Goal: Task Accomplishment & Management: Manage account settings

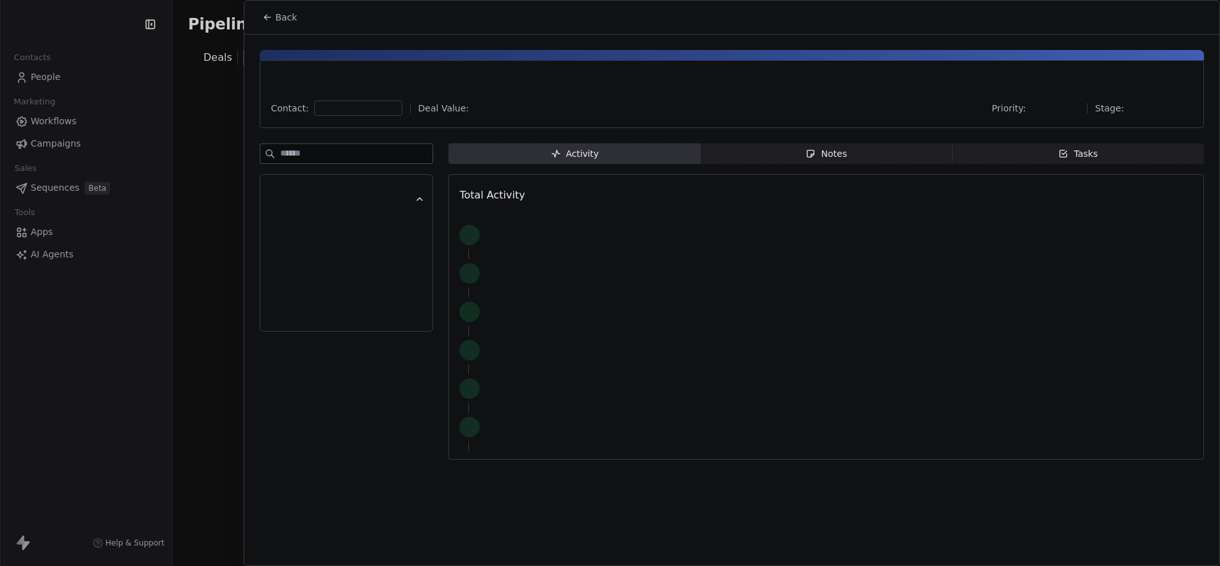
click at [1053, 26] on div "Back" at bounding box center [731, 17] width 975 height 33
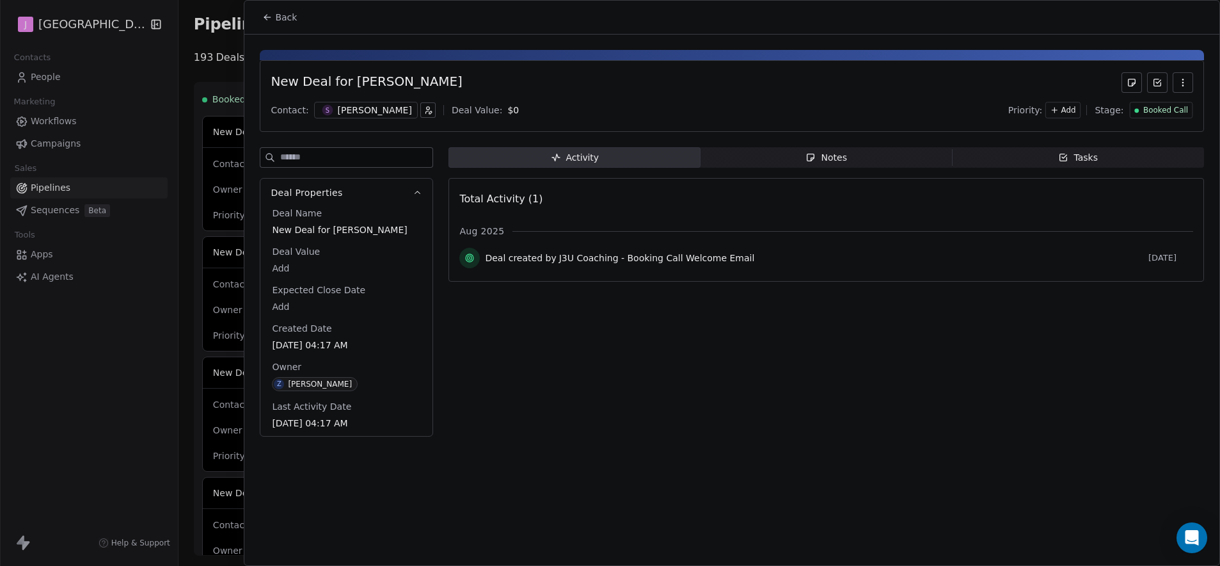
click at [260, 12] on button "Back" at bounding box center [280, 17] width 50 height 23
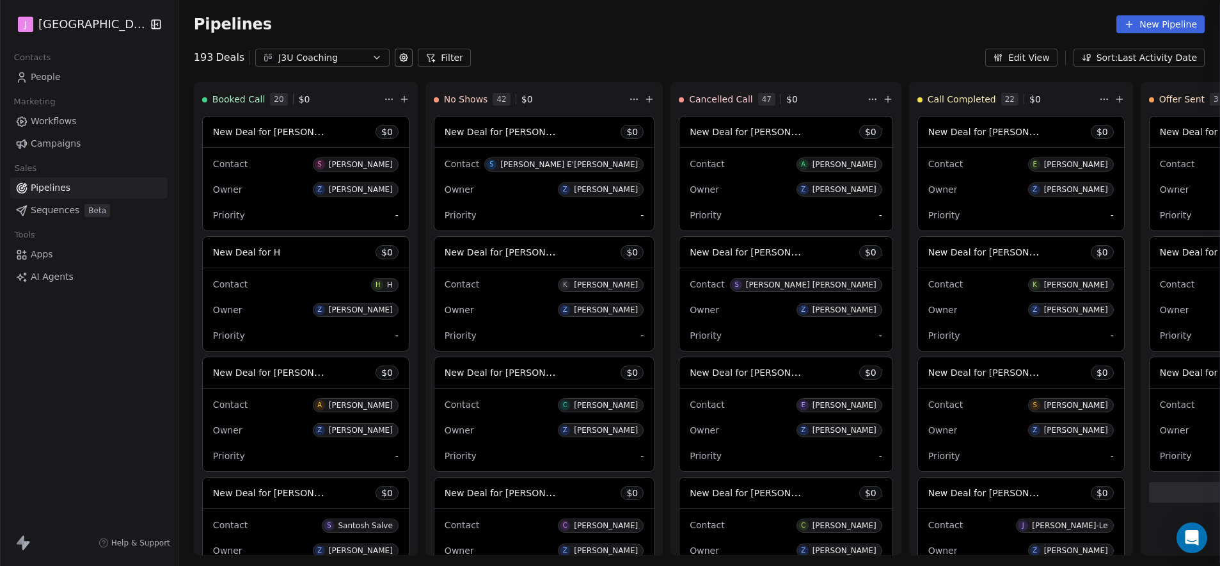
click at [292, 22] on div at bounding box center [610, 283] width 1220 height 566
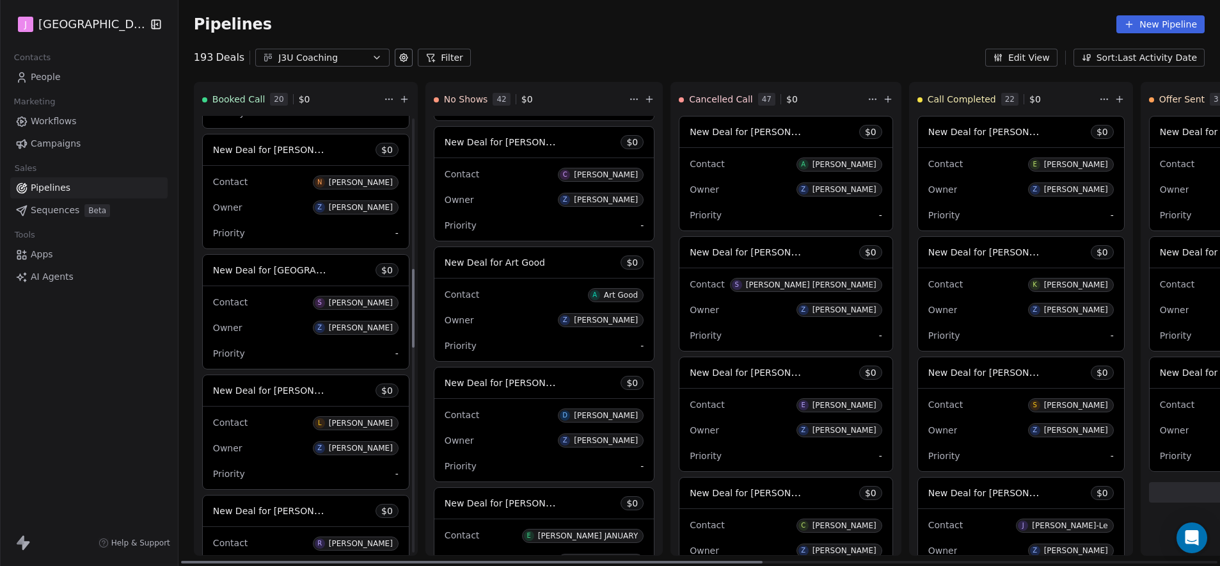
scroll to position [751, 0]
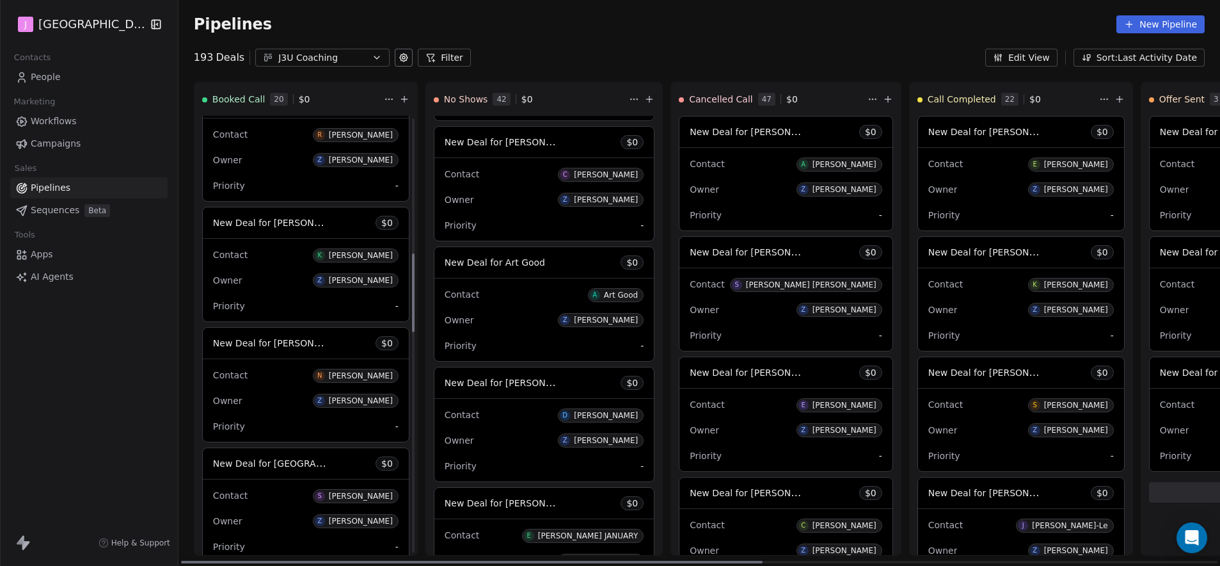
click at [289, 348] on span "New Deal for [PERSON_NAME]" at bounding box center [280, 343] width 135 height 12
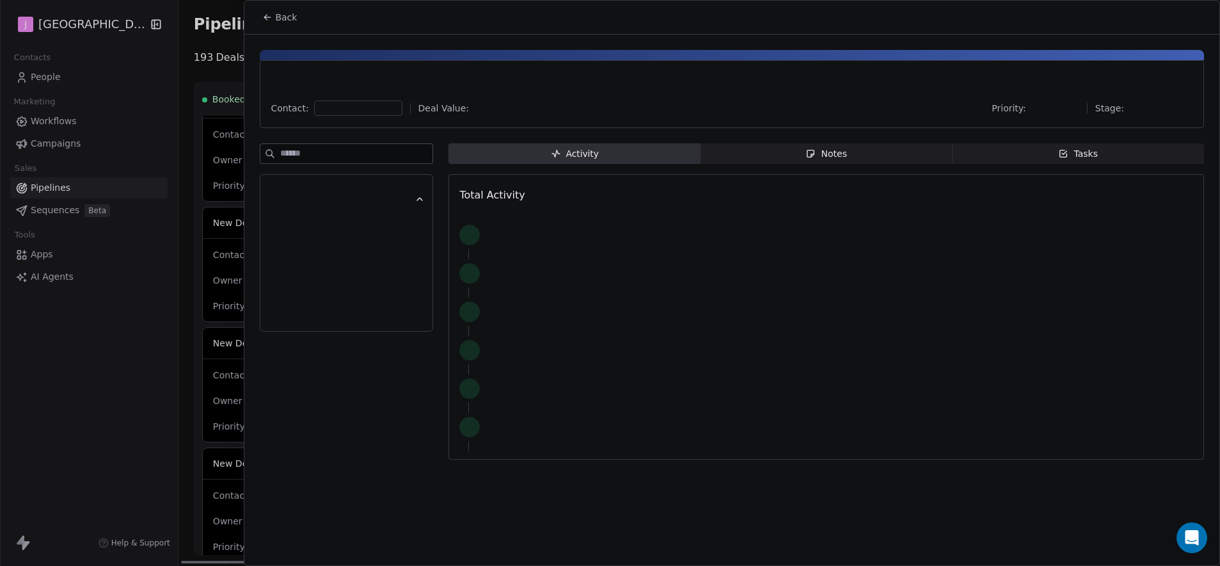
click at [288, 342] on div at bounding box center [610, 283] width 1220 height 566
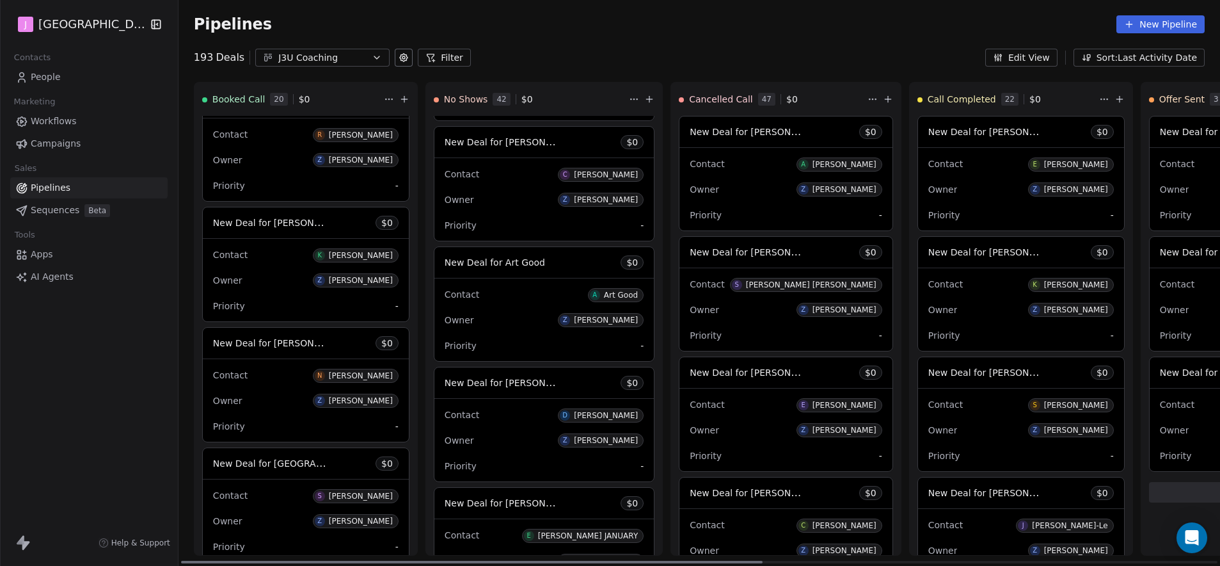
click at [301, 346] on span "New Deal for [PERSON_NAME]" at bounding box center [280, 343] width 135 height 12
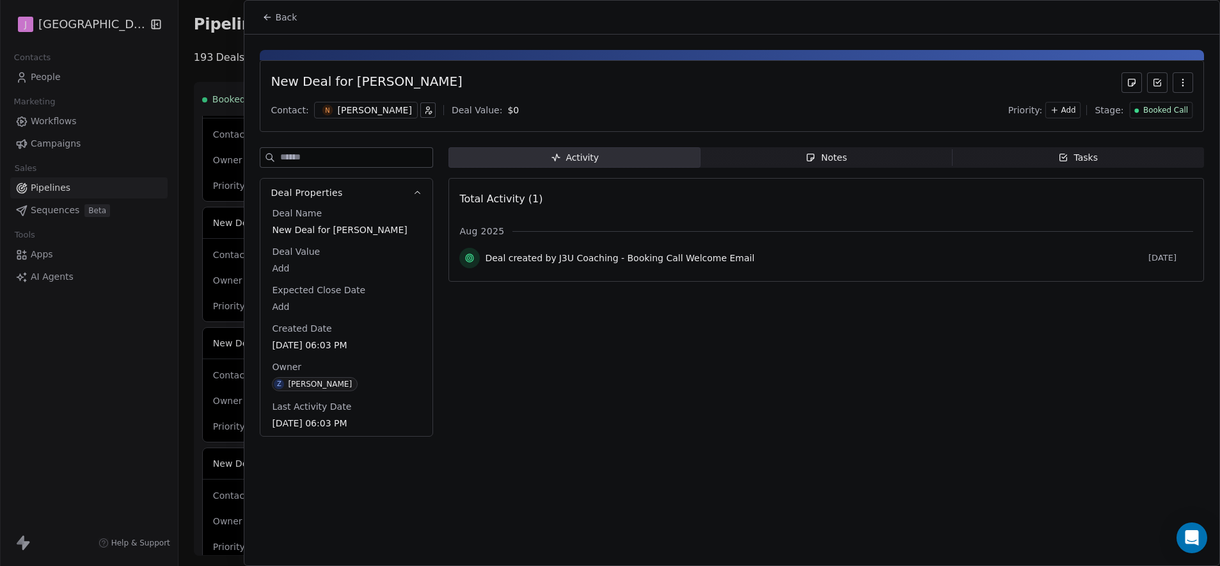
click at [1156, 114] on span "Booked Call" at bounding box center [1165, 110] width 45 height 11
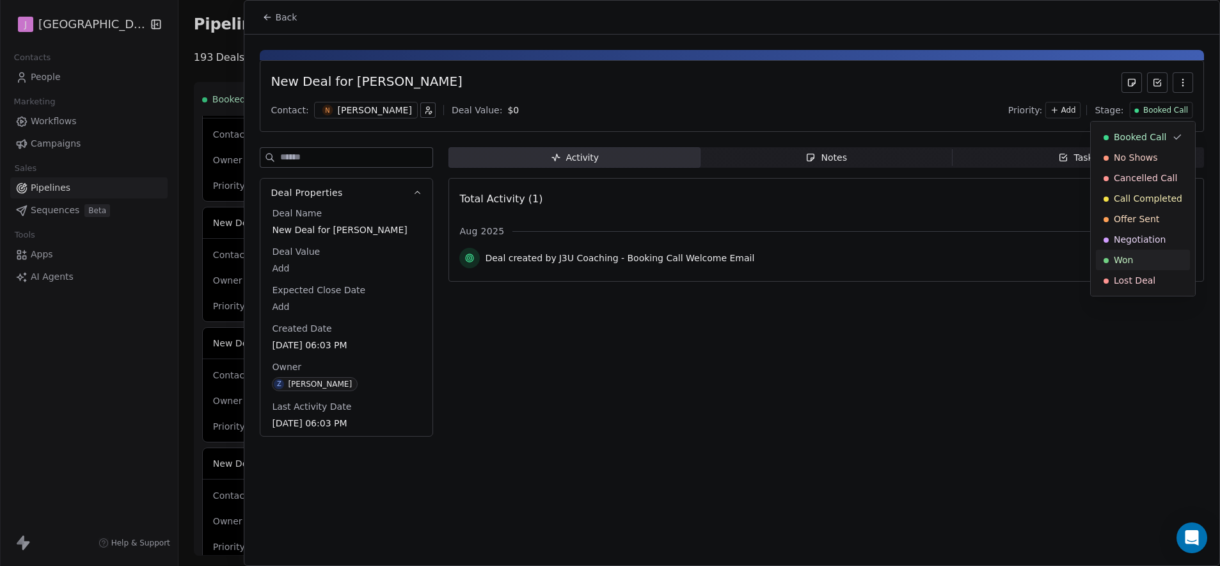
click at [1130, 259] on span "Won" at bounding box center [1123, 259] width 19 height 13
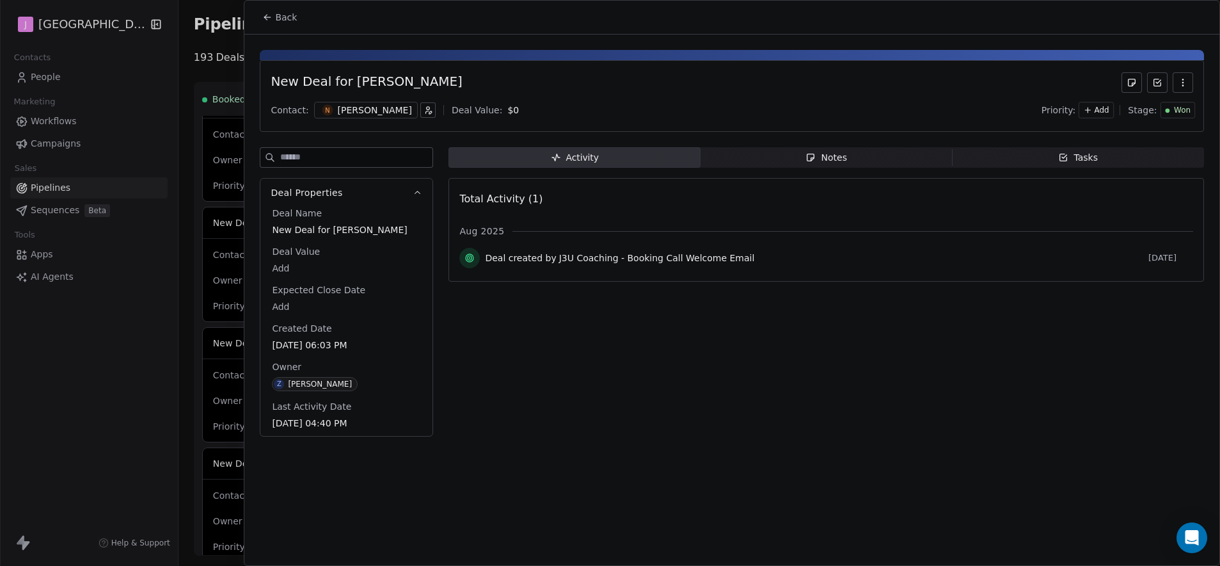
click at [282, 266] on body "J J3 University Contacts People Marketing Workflows Campaigns Sales Pipelines S…" at bounding box center [610, 283] width 1220 height 566
type input "*****"
click at [294, 20] on html "J J3 University Contacts People Marketing Workflows Campaigns Sales Pipelines S…" at bounding box center [610, 283] width 1220 height 566
click at [270, 19] on icon at bounding box center [267, 17] width 10 height 10
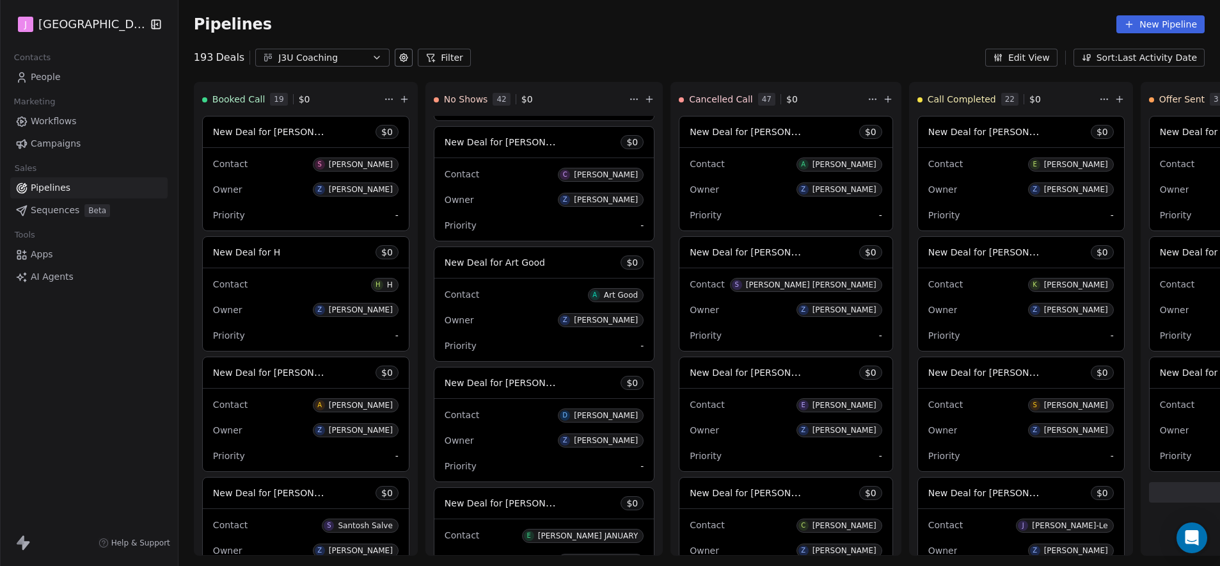
click at [36, 67] on span "Contacts" at bounding box center [32, 57] width 48 height 19
click at [42, 80] on span "People" at bounding box center [46, 76] width 30 height 13
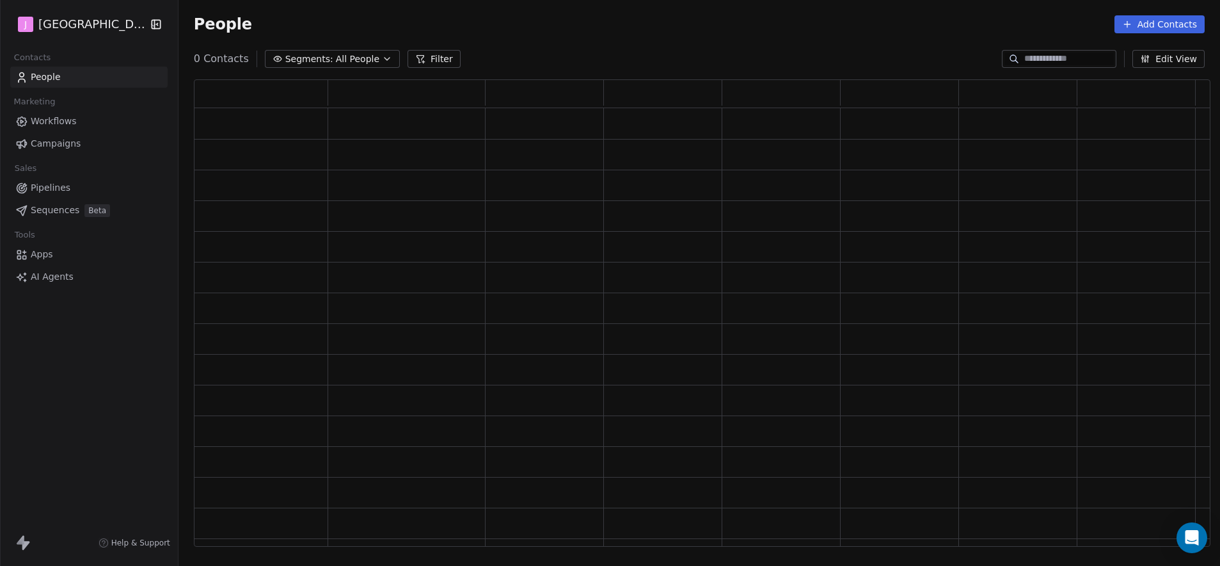
scroll to position [457, 1007]
click at [1085, 57] on input at bounding box center [1069, 58] width 90 height 13
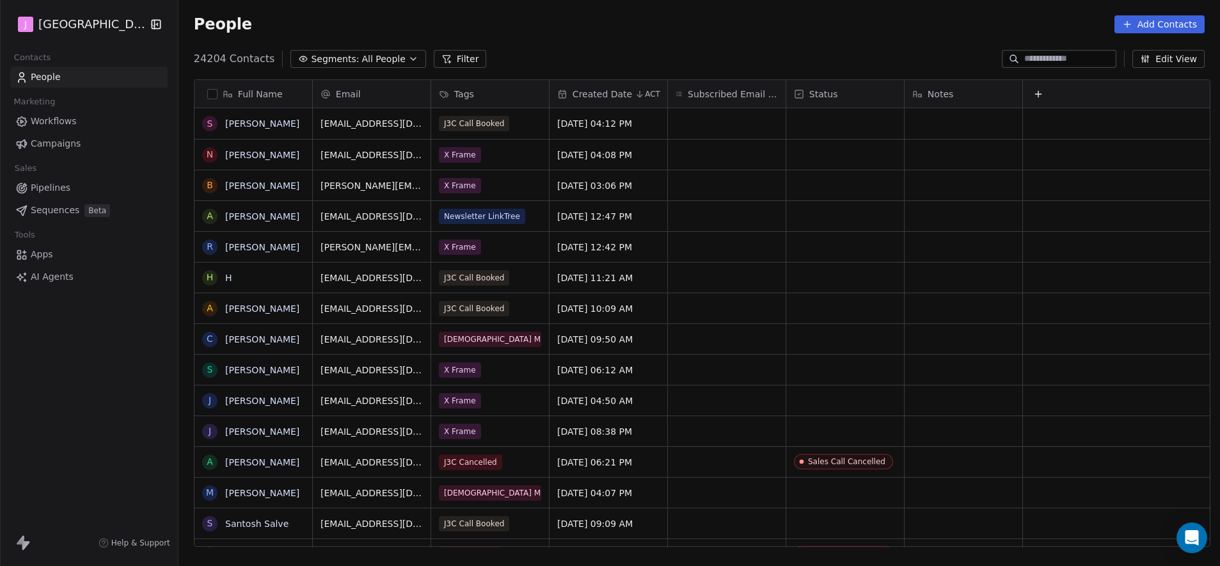
scroll to position [488, 1038]
paste input "**********"
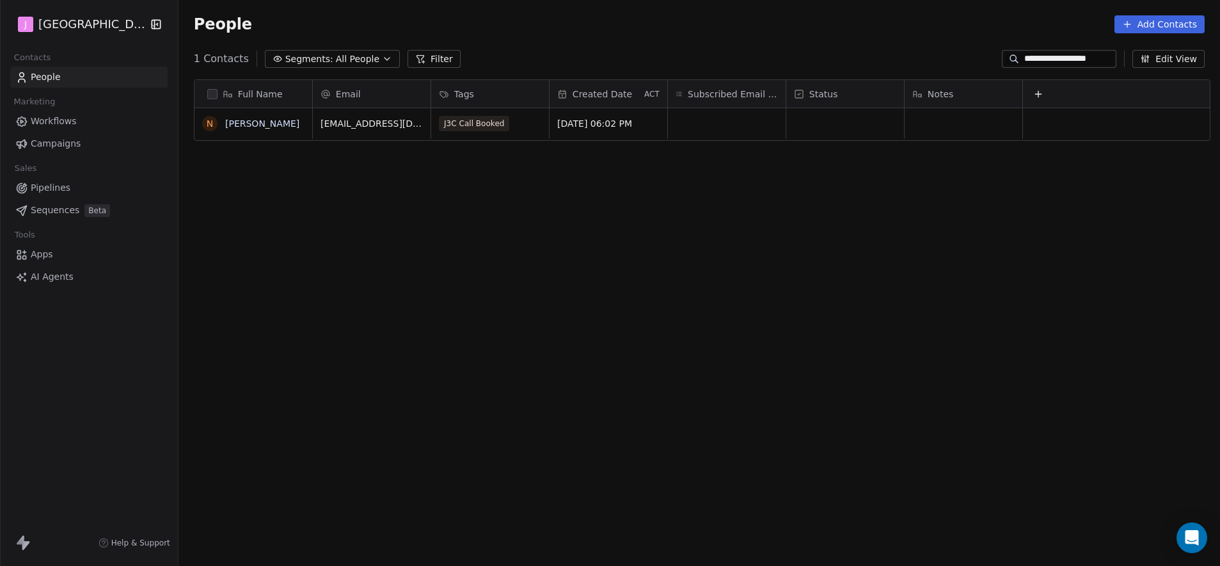
type input "**********"
click at [825, 132] on div "grid" at bounding box center [845, 123] width 118 height 31
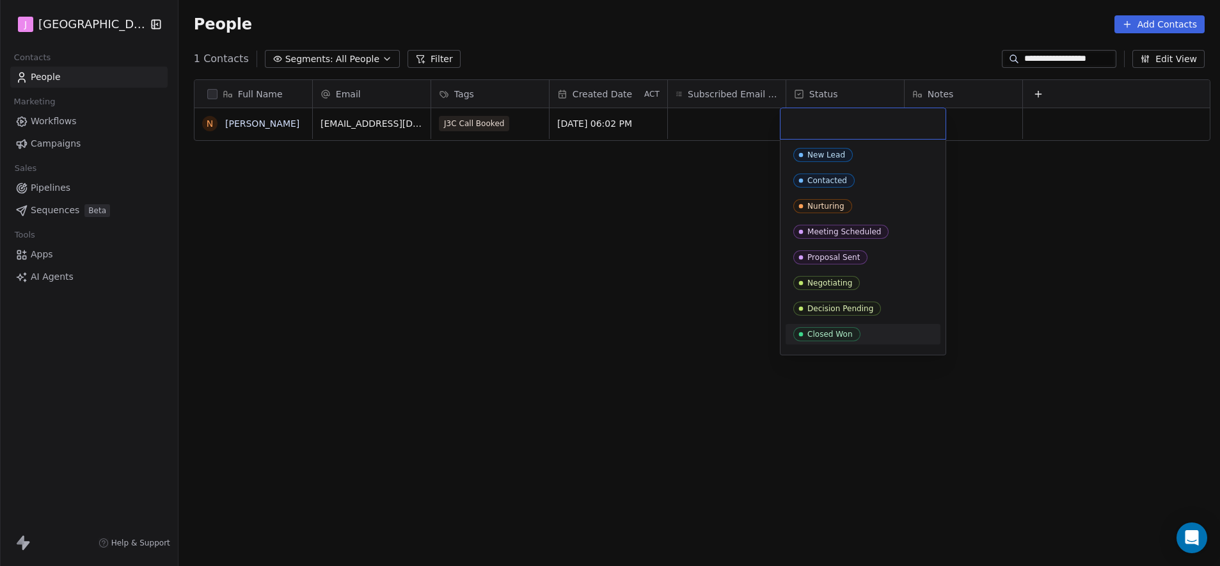
click at [850, 337] on div "Closed Won" at bounding box center [829, 334] width 45 height 9
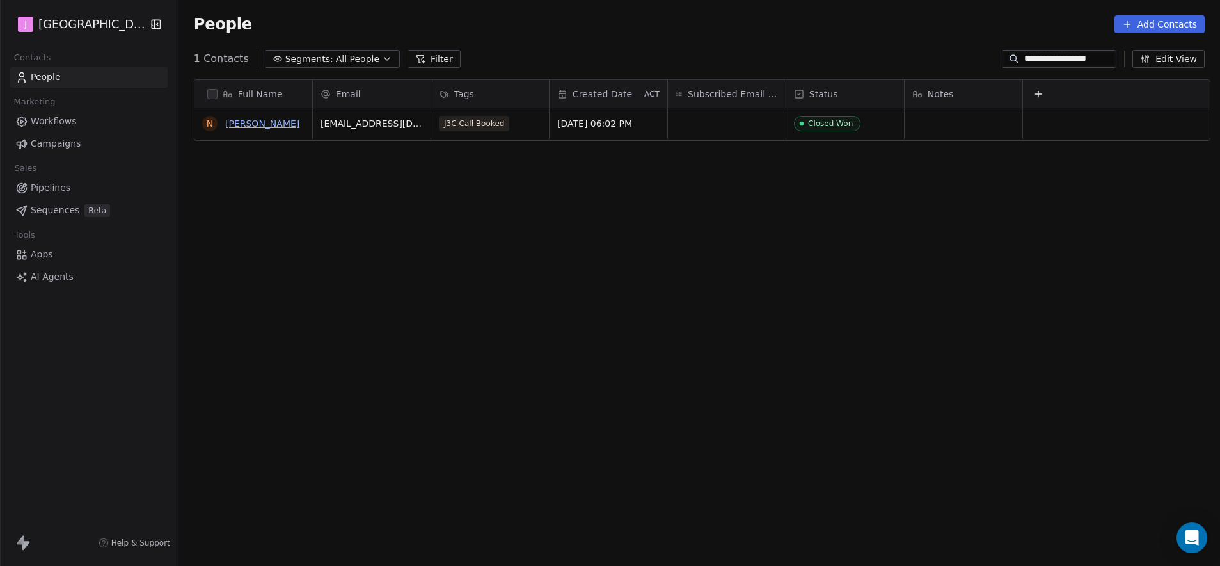
click at [256, 118] on link "[PERSON_NAME]" at bounding box center [262, 123] width 74 height 10
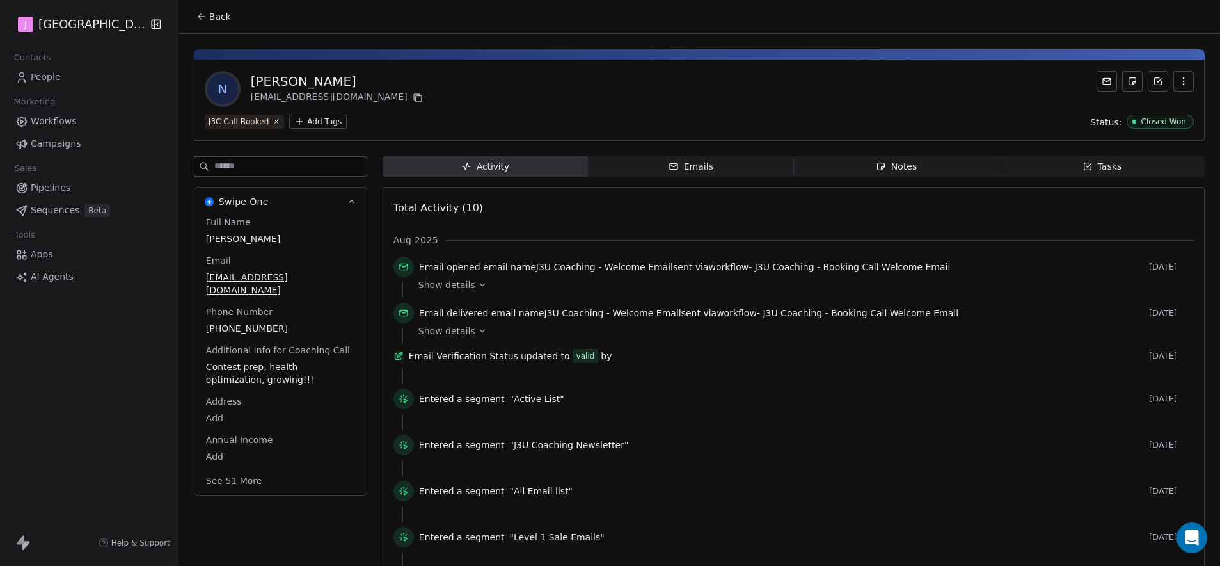
click at [228, 475] on button "See 51 More" at bounding box center [234, 480] width 72 height 23
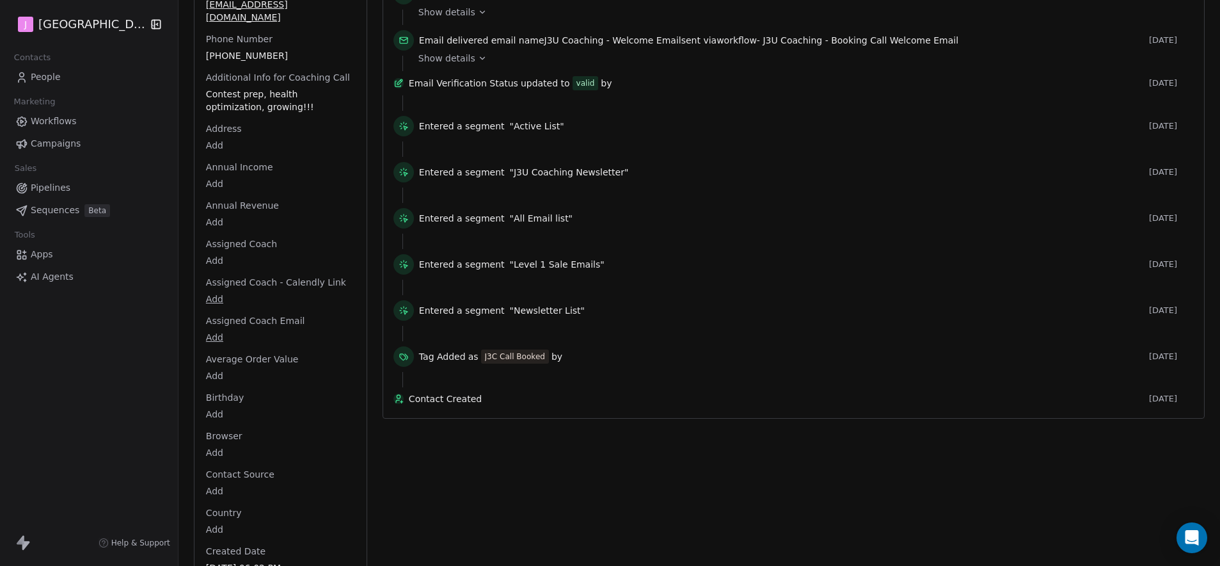
click at [213, 251] on html "J J3 University Contacts People Marketing Workflows Campaigns Sales Pipelines S…" at bounding box center [610, 283] width 1220 height 566
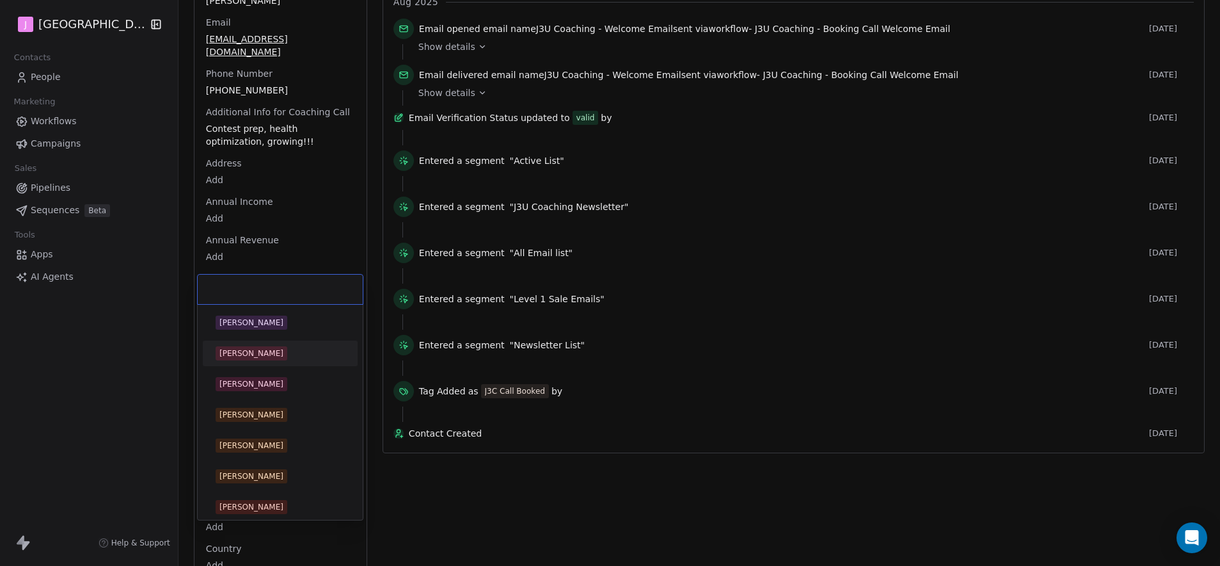
click at [266, 349] on div "Braeden Kardash" at bounding box center [251, 353] width 64 height 12
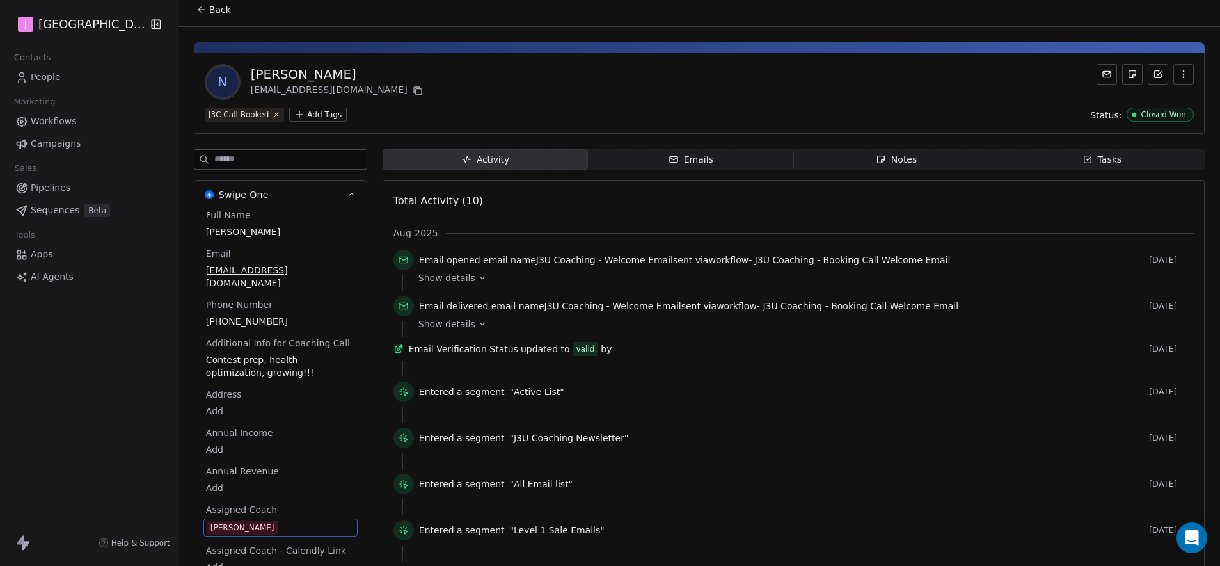
scroll to position [0, 0]
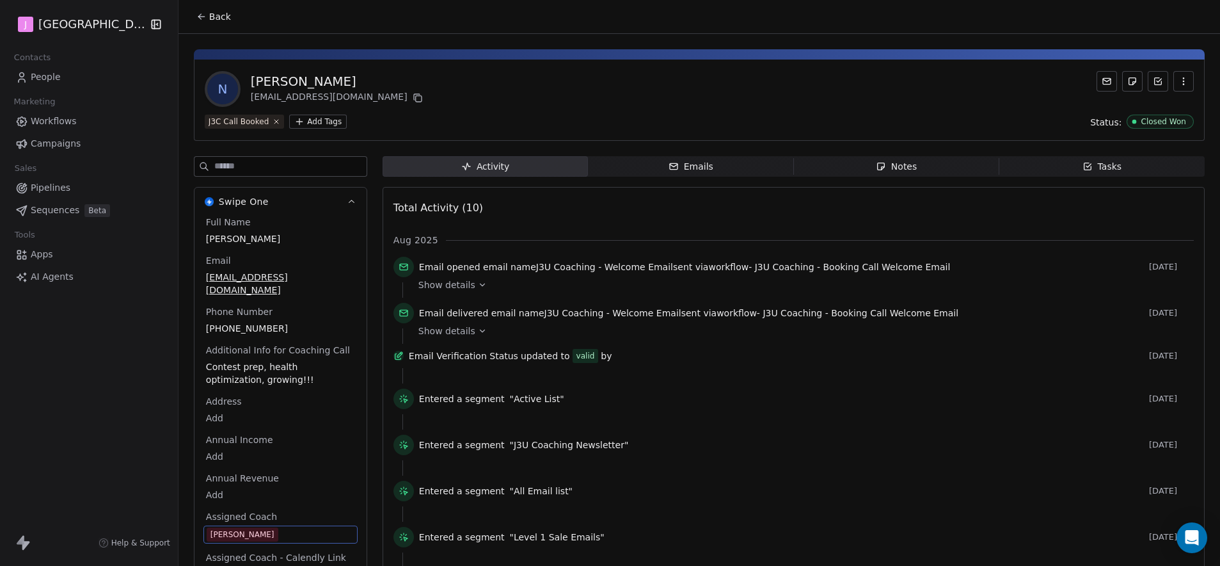
click at [209, 17] on span "Back" at bounding box center [220, 16] width 22 height 13
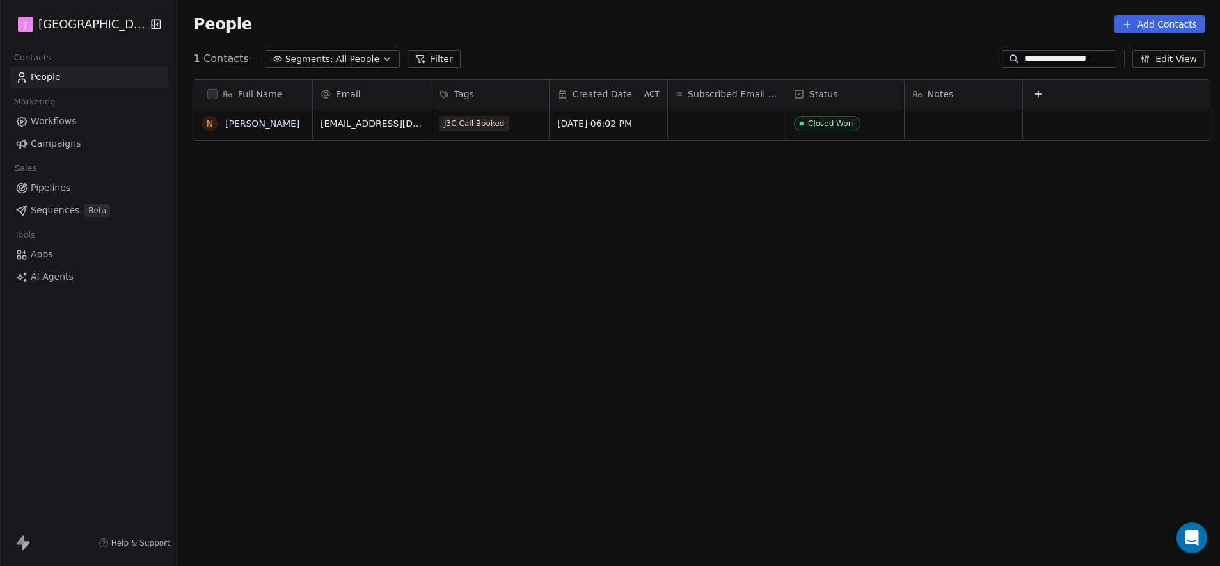
scroll to position [488, 1038]
click at [91, 125] on link "Workflows" at bounding box center [88, 121] width 157 height 21
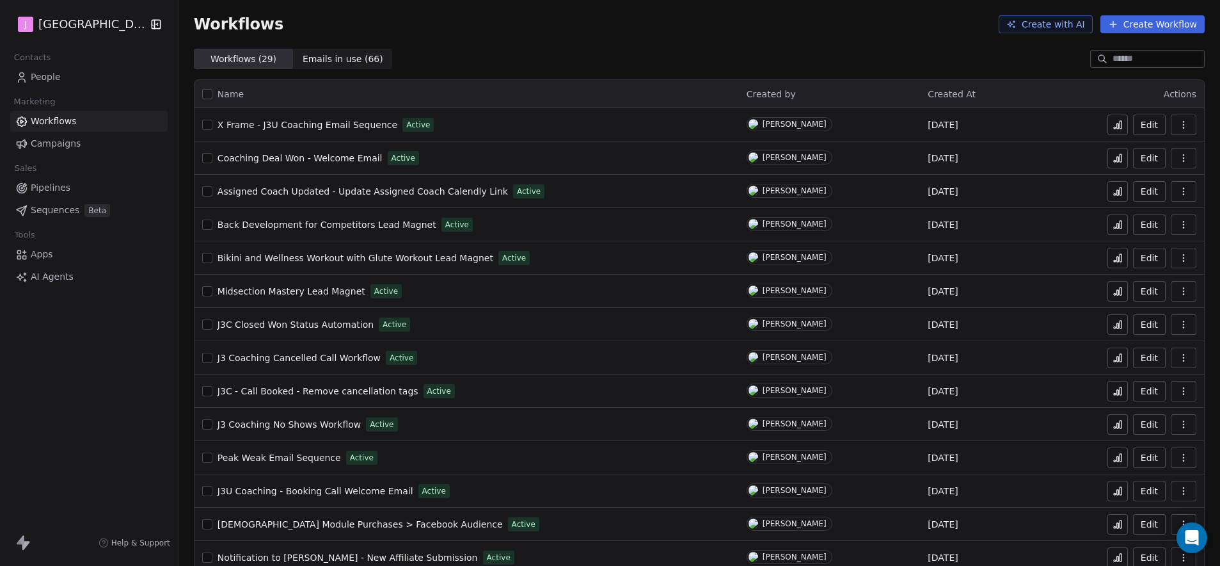
click at [73, 196] on link "Pipelines" at bounding box center [88, 187] width 157 height 21
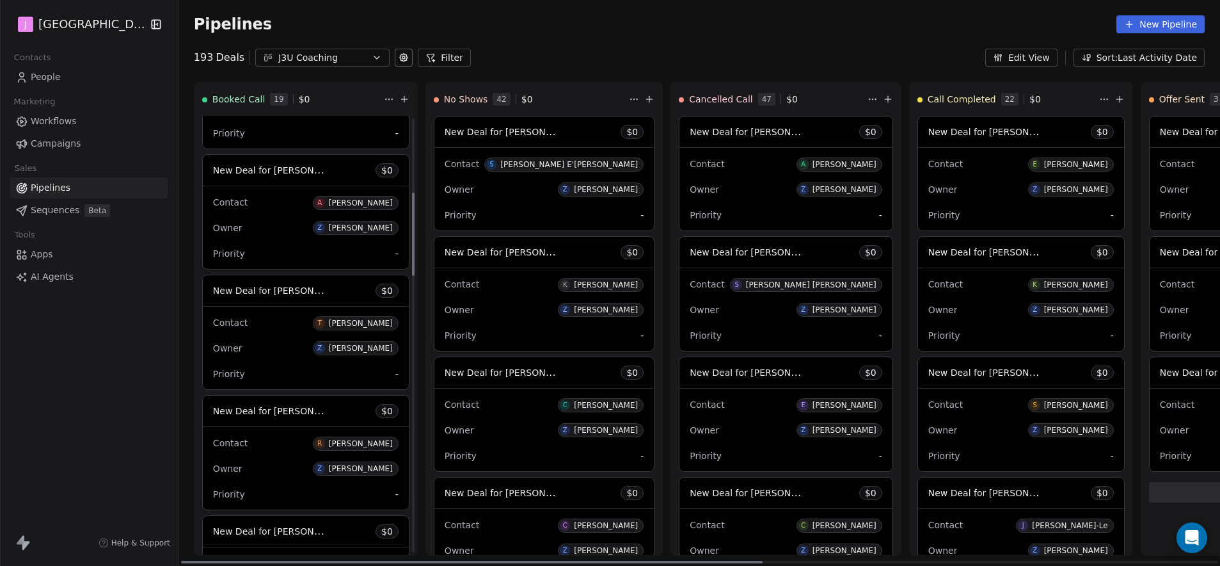
scroll to position [568, 0]
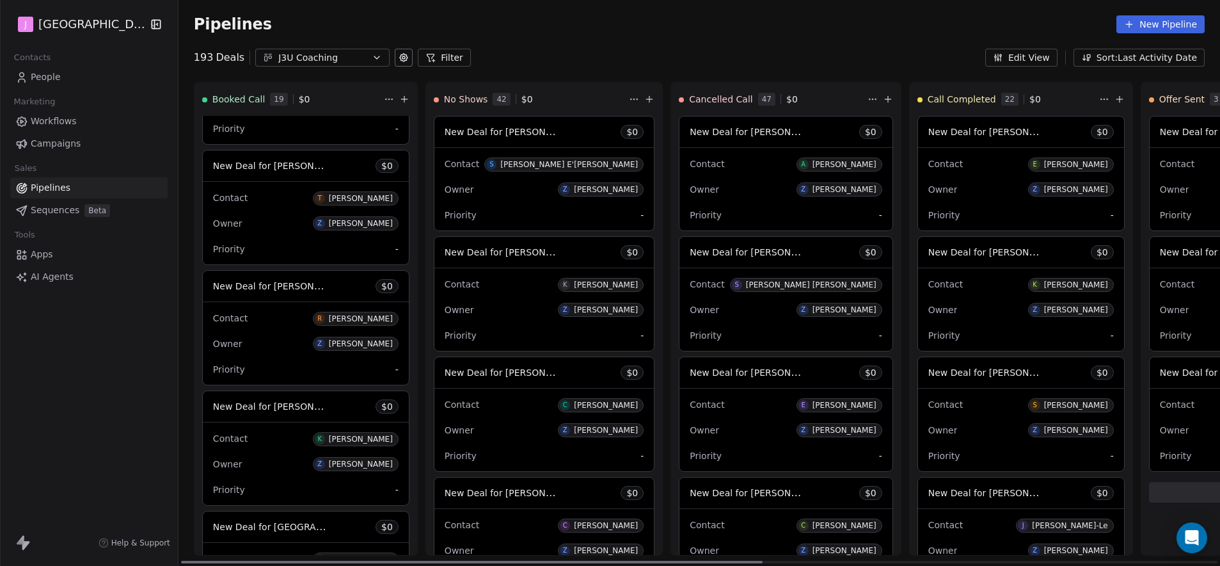
click at [283, 291] on span "New Deal for [PERSON_NAME]" at bounding box center [280, 286] width 135 height 12
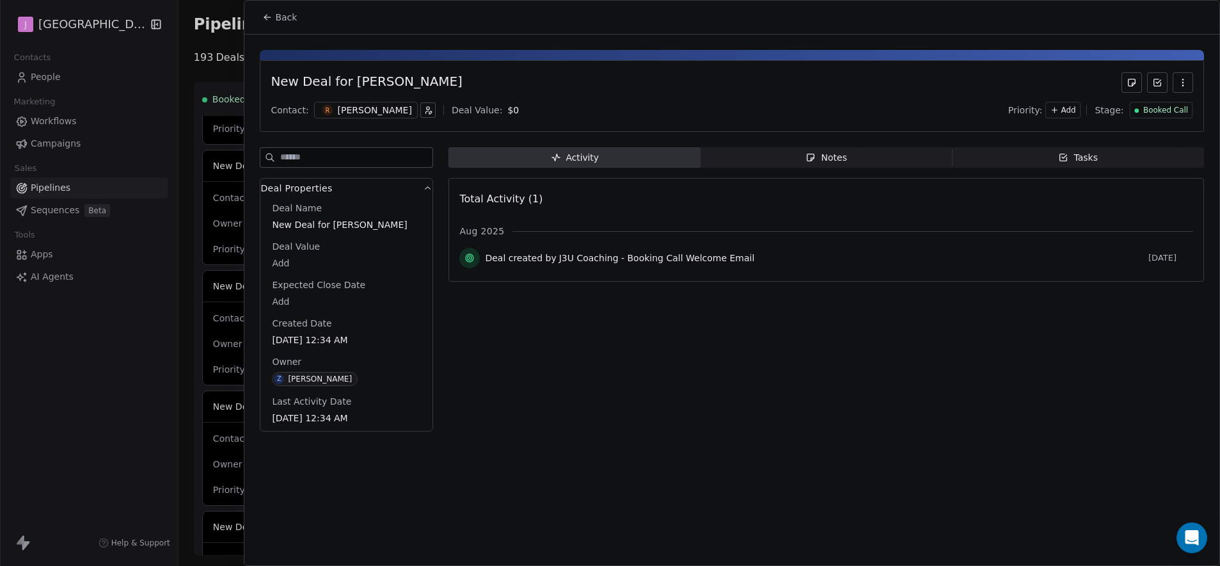
click at [1184, 112] on span "Booked Call" at bounding box center [1165, 110] width 45 height 11
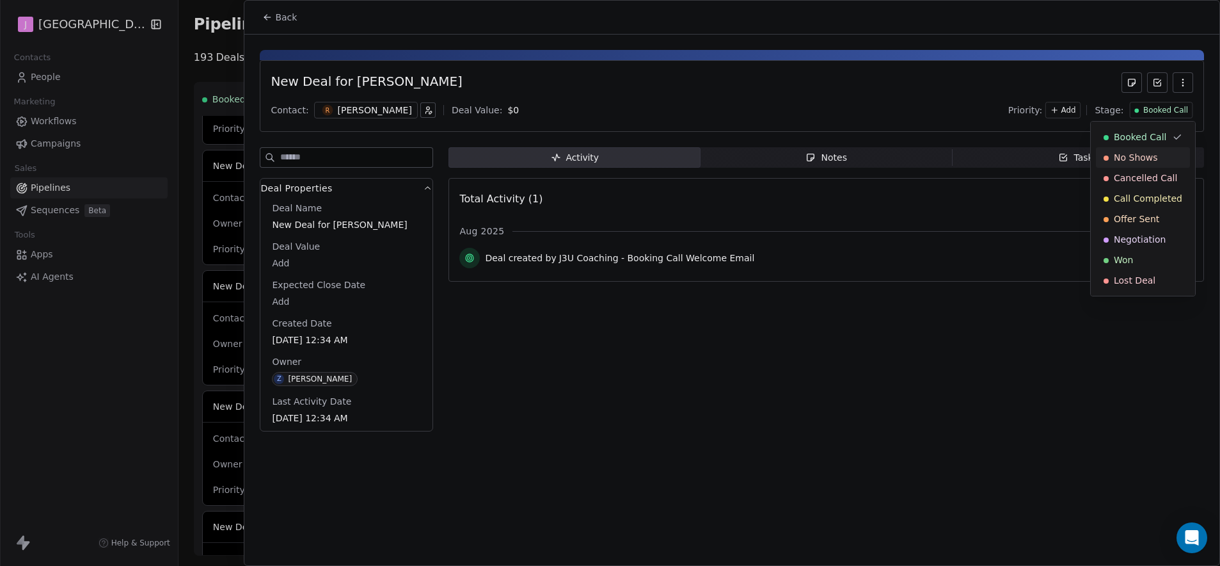
click at [1138, 152] on span "No Shows" at bounding box center [1136, 157] width 44 height 13
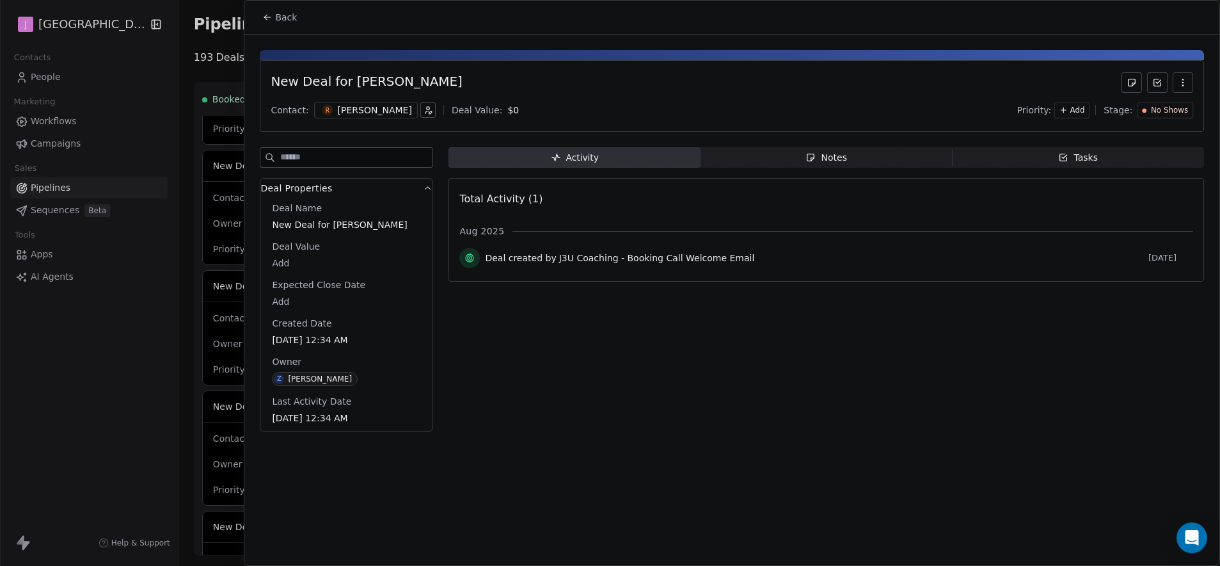
click at [275, 15] on span "Back" at bounding box center [286, 17] width 22 height 13
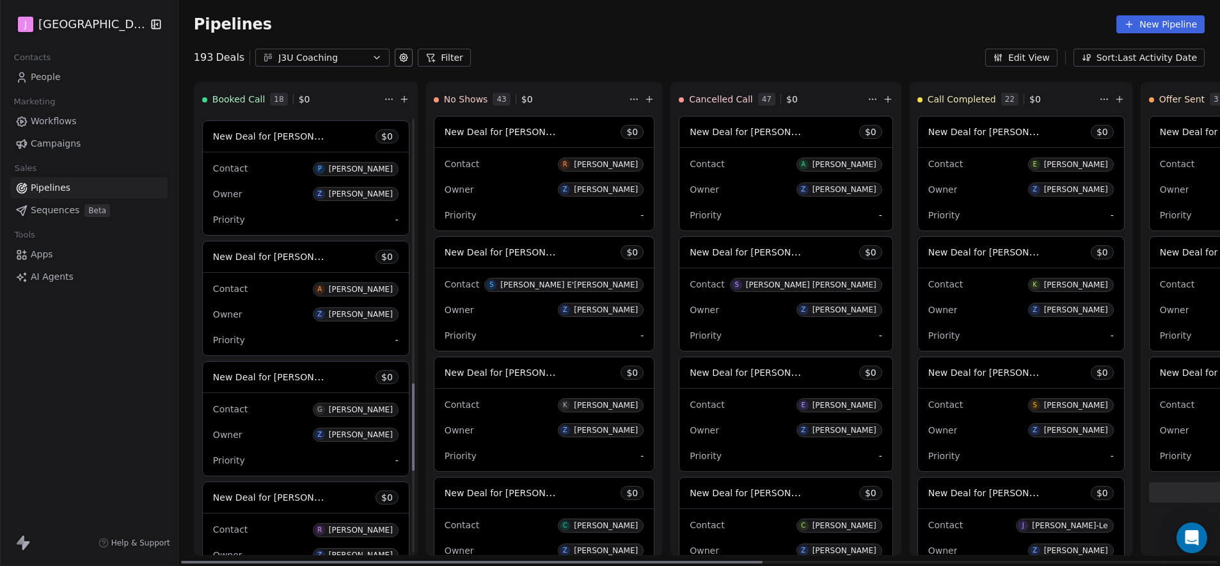
scroll to position [1326, 0]
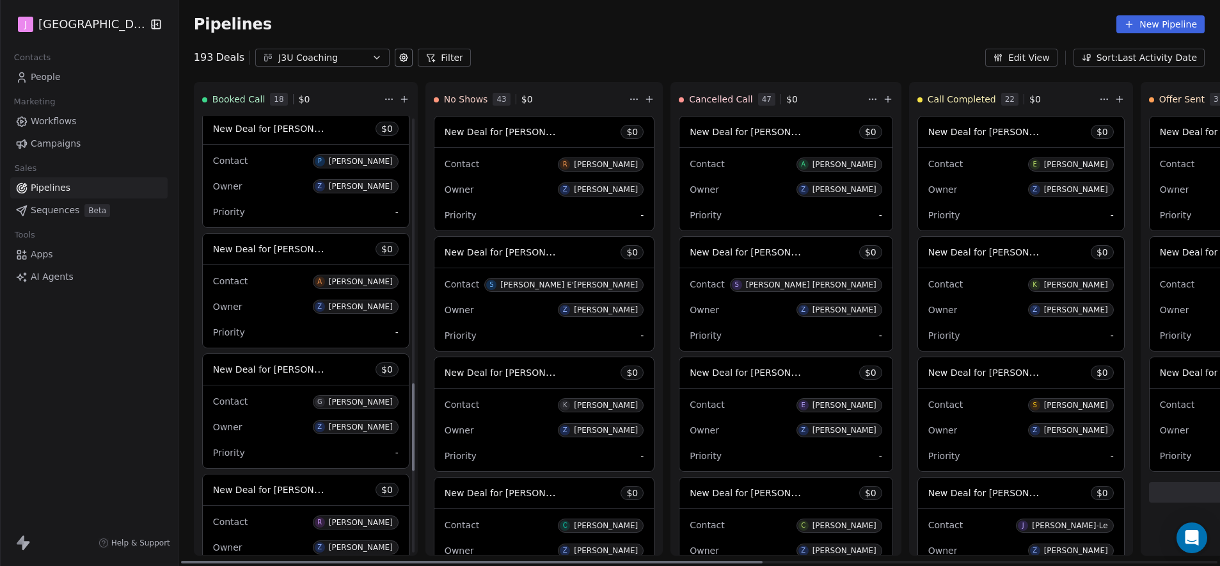
click at [303, 242] on span "New Deal for Angel dunlap" at bounding box center [270, 248] width 115 height 15
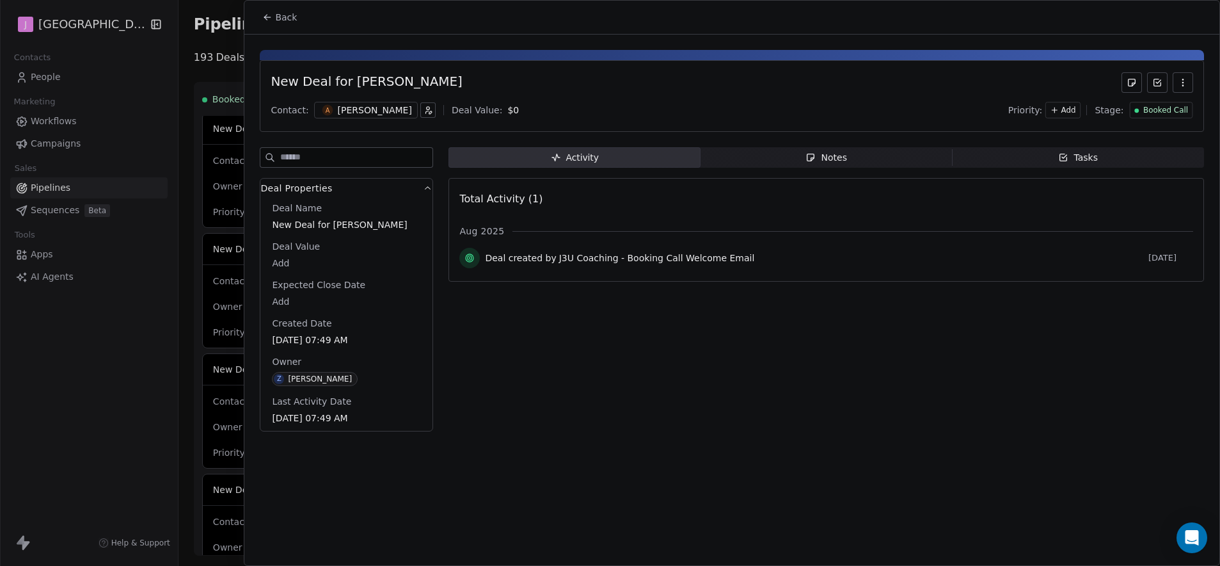
click at [1168, 113] on span "Booked Call" at bounding box center [1165, 110] width 45 height 11
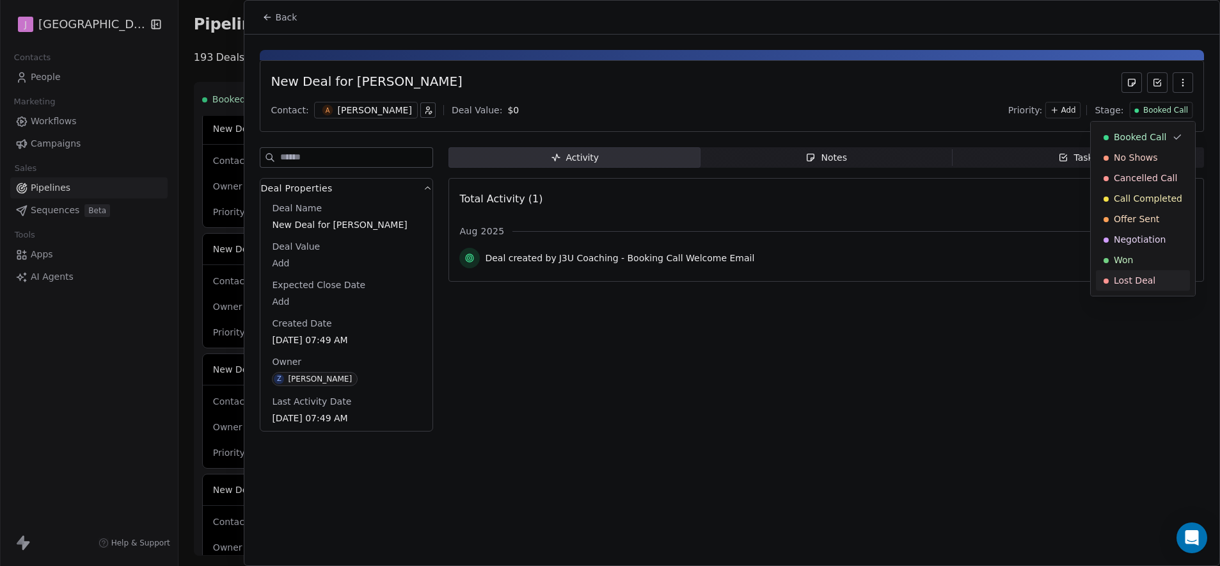
click at [1138, 285] on span "Lost Deal" at bounding box center [1135, 280] width 42 height 13
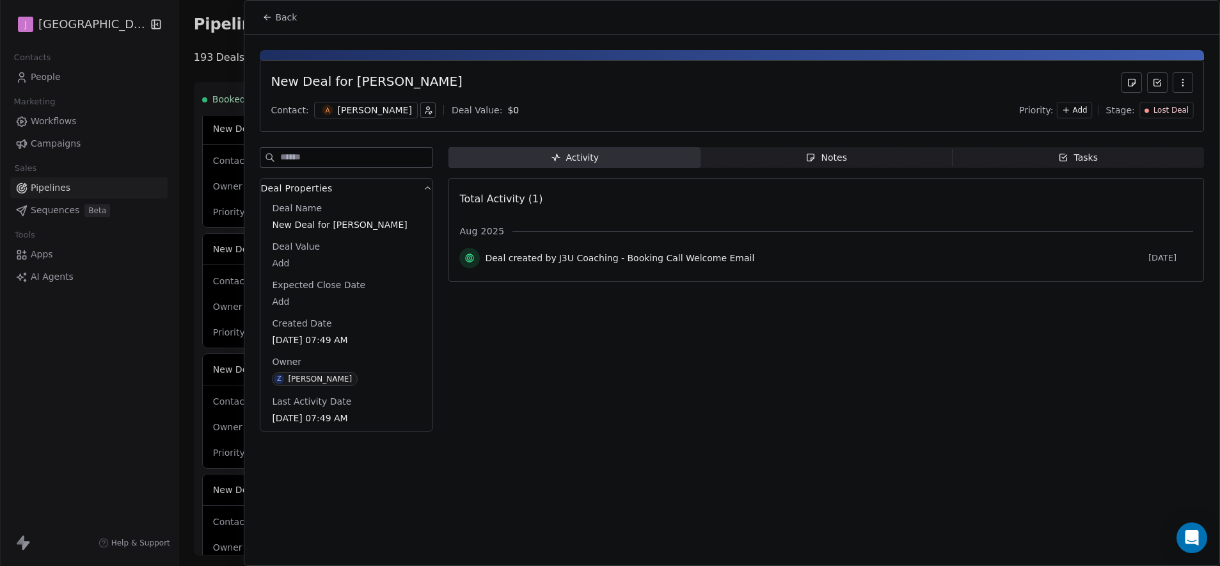
click at [269, 17] on icon at bounding box center [267, 17] width 10 height 10
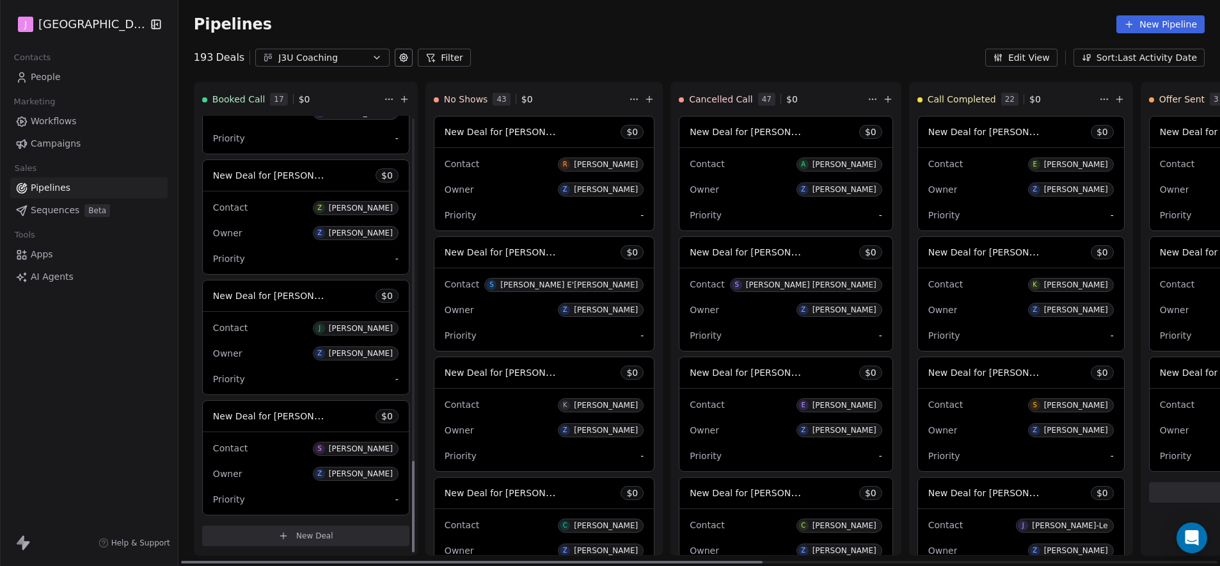
scroll to position [1642, 0]
